Goal: Information Seeking & Learning: Find specific fact

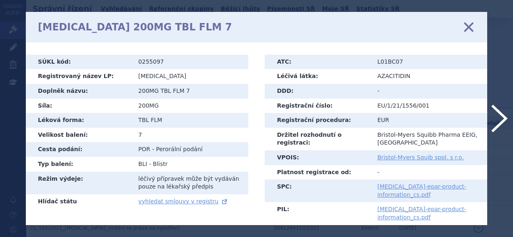
click at [469, 25] on icon at bounding box center [468, 26] width 17 height 17
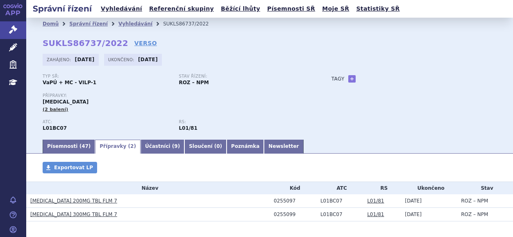
click at [10, 11] on link "APP" at bounding box center [13, 10] width 26 height 21
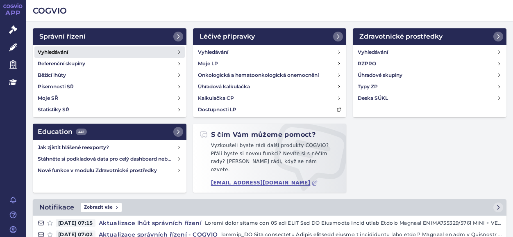
click at [62, 48] on h4 "Vyhledávání" at bounding box center [53, 52] width 30 height 8
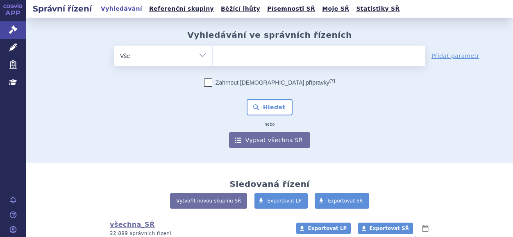
click at [254, 60] on ul at bounding box center [319, 54] width 213 height 17
click at [213, 60] on select at bounding box center [212, 55] width 0 height 20
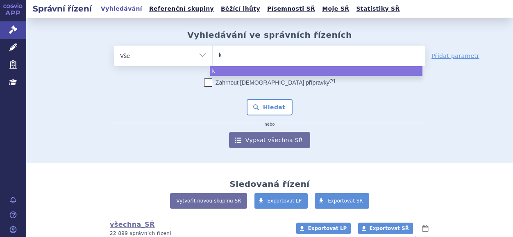
type input "ki"
type input "kis"
type input "kisq"
type input "kisqa"
type input "kisqali"
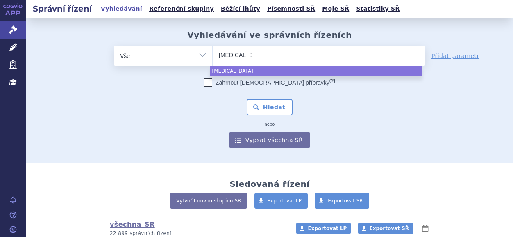
select select "kisqali"
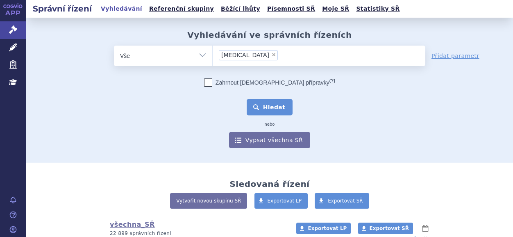
click at [258, 105] on button "Hledat" at bounding box center [270, 107] width 46 height 16
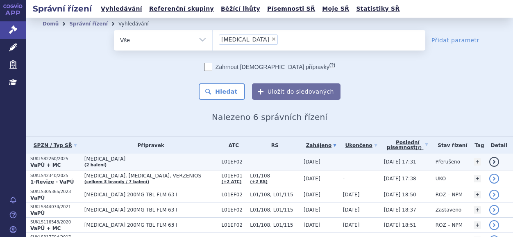
click at [38, 159] on p "SUKLS82260/2025" at bounding box center [55, 159] width 50 height 6
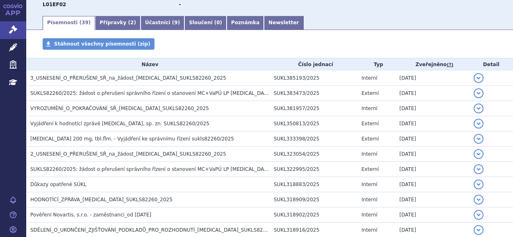
scroll to position [106, 0]
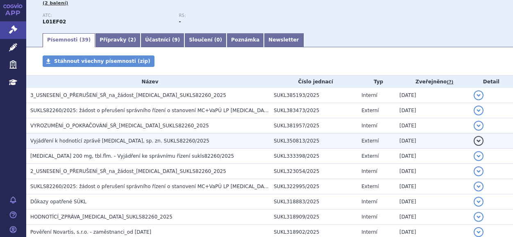
click at [53, 140] on span "Vyjádření k hodnotící zprávě KISQALI, sp. zn. SUKLS82260/2025" at bounding box center [119, 141] width 179 height 6
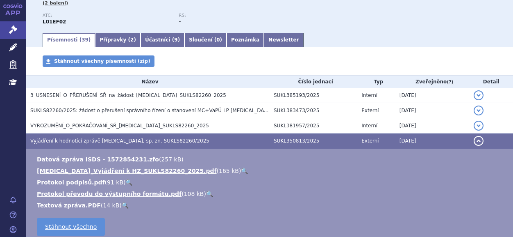
click at [53, 140] on span "Vyjádření k hodnotící zprávě KISQALI, sp. zn. SUKLS82260/2025" at bounding box center [119, 141] width 179 height 6
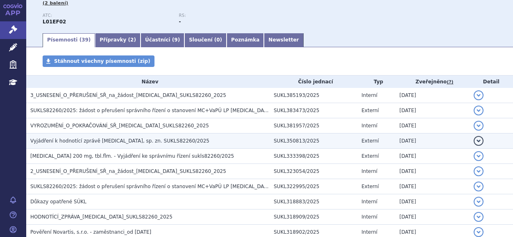
click at [73, 139] on span "Vyjádření k hodnotící zprávě KISQALI, sp. zn. SUKLS82260/2025" at bounding box center [119, 141] width 179 height 6
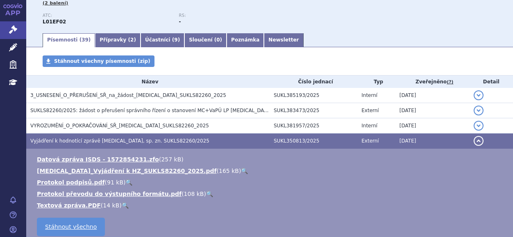
click at [474, 140] on button "detail" at bounding box center [479, 141] width 10 height 10
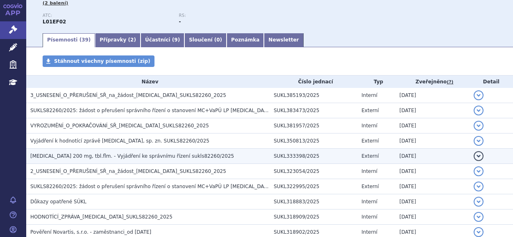
click at [157, 155] on span "KISQALI 200 mg, tbl.flm. - Vyjádření ke správnímu řízení sukls82260/2025" at bounding box center [132, 156] width 204 height 6
